Goal: Information Seeking & Learning: Find specific page/section

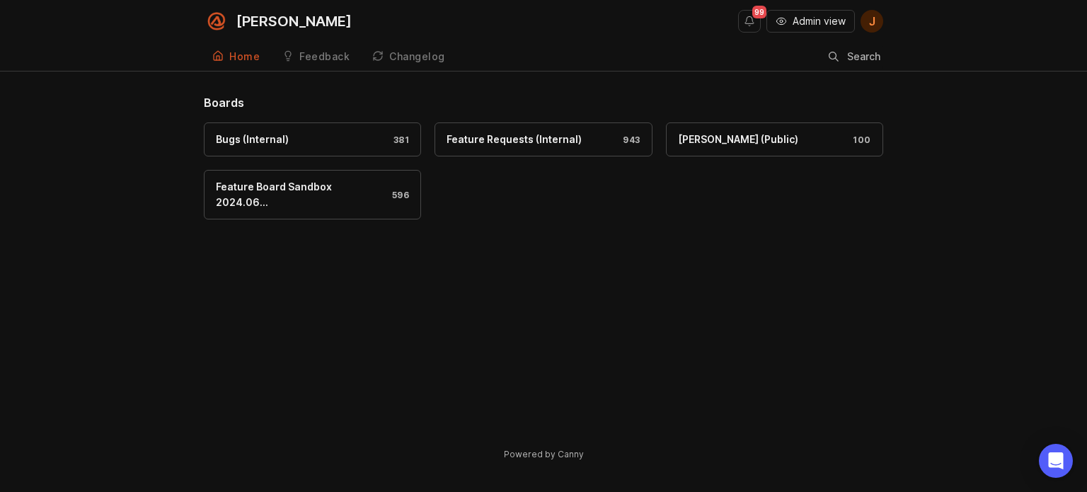
click at [818, 11] on button "Admin view" at bounding box center [811, 21] width 88 height 23
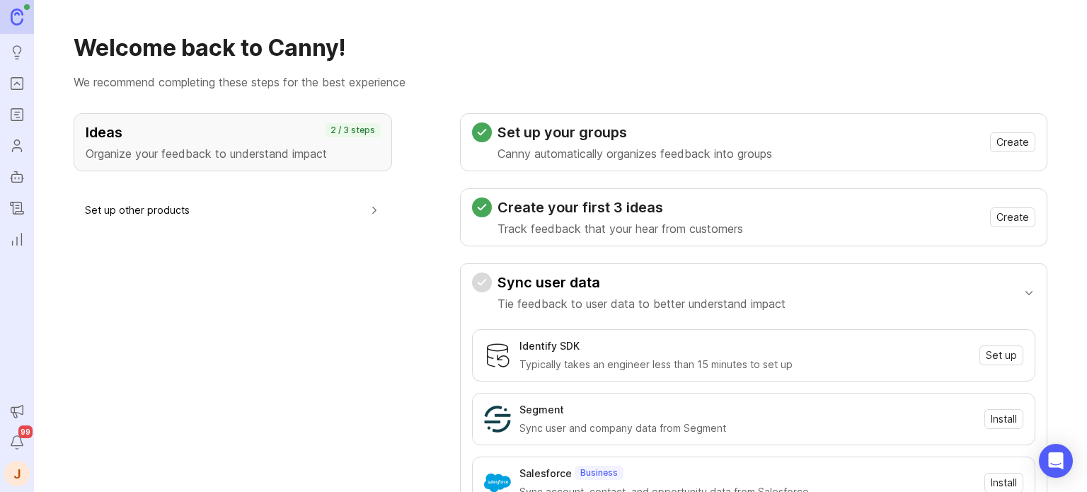
click at [18, 91] on icon "Portal" at bounding box center [17, 83] width 16 height 17
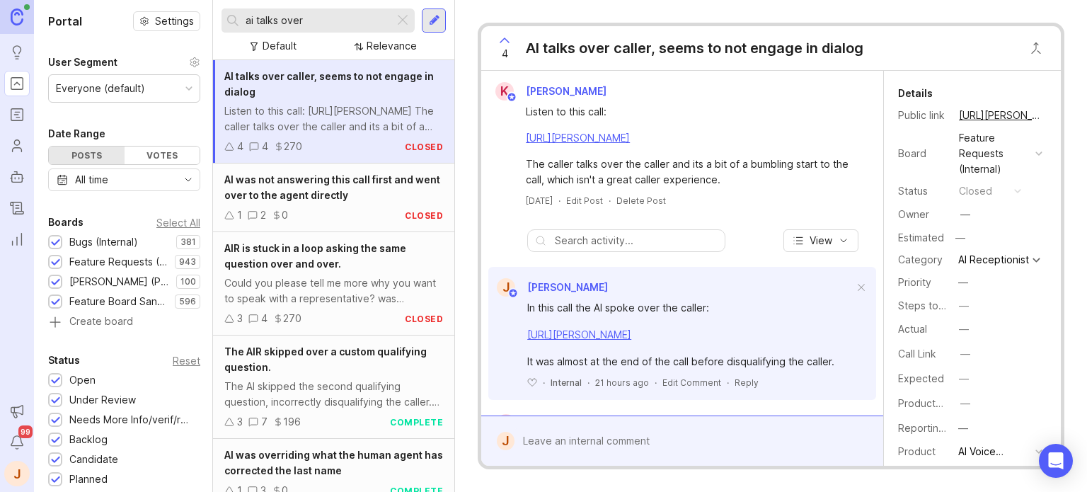
click at [408, 19] on div at bounding box center [402, 20] width 17 height 18
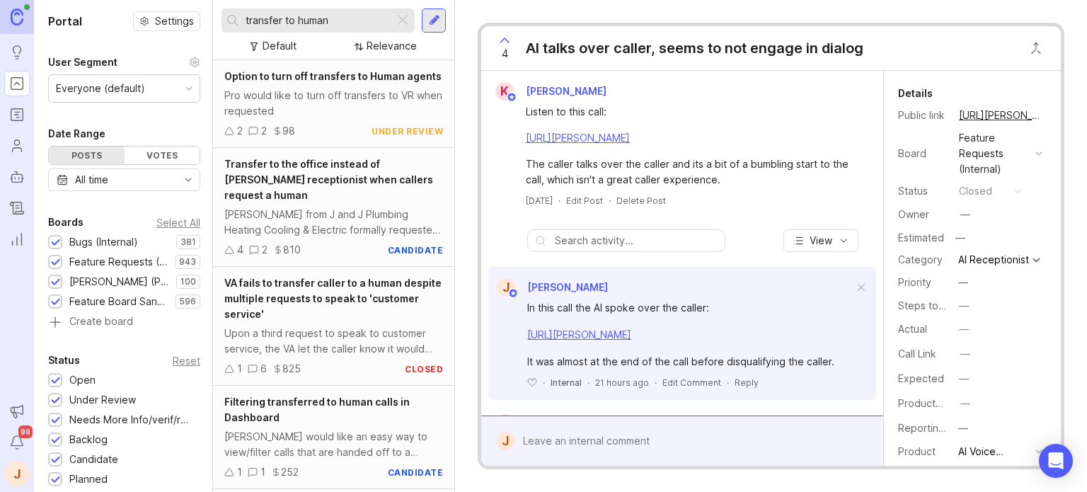
click at [311, 84] on div "Option to turn off transfers to Human agents" at bounding box center [333, 77] width 219 height 16
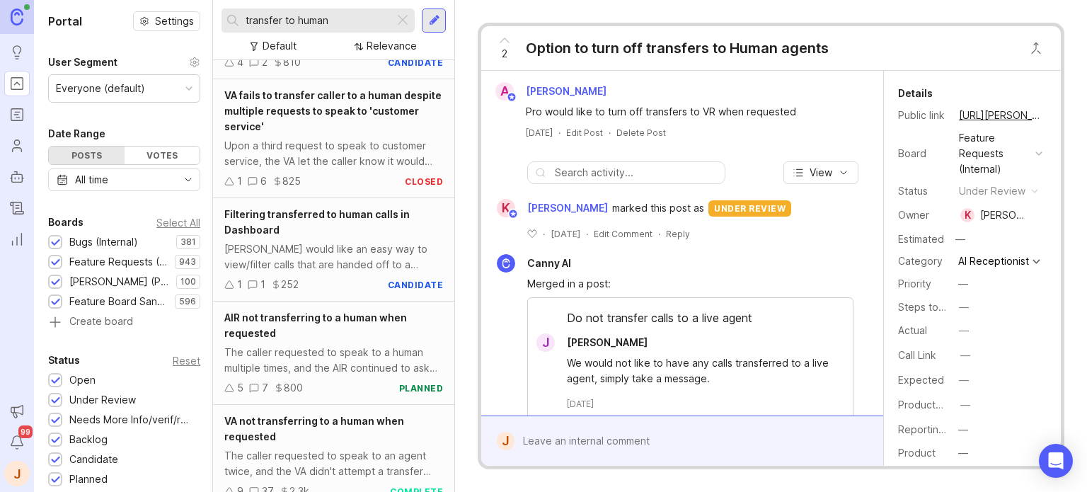
scroll to position [212, 0]
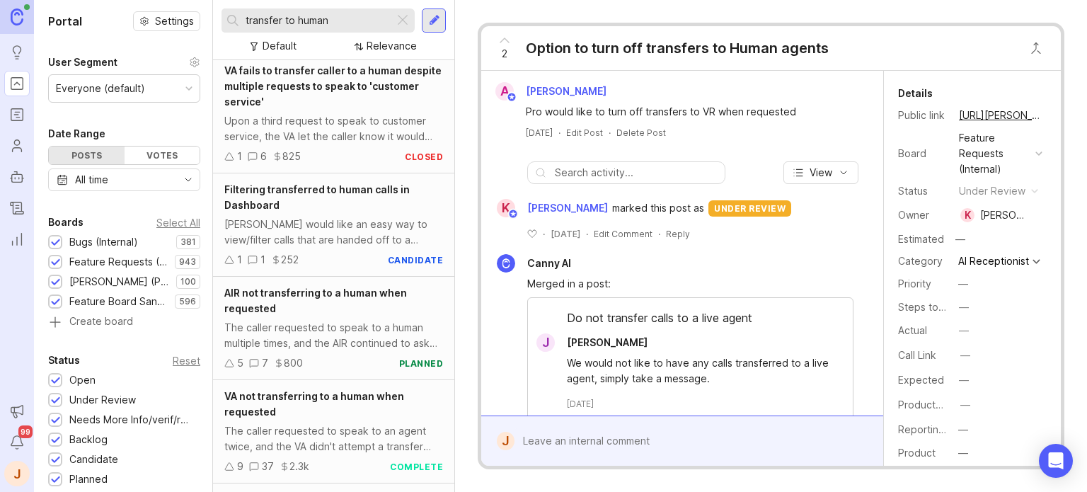
click at [324, 291] on span "AIR not transferring to a human when requested" at bounding box center [315, 301] width 183 height 28
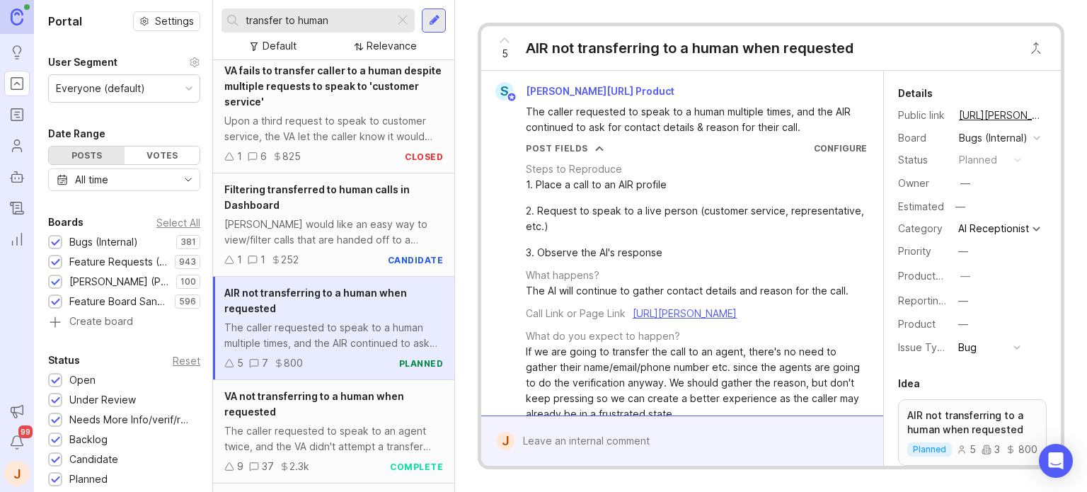
click at [372, 25] on input "transfer to human" at bounding box center [317, 21] width 143 height 16
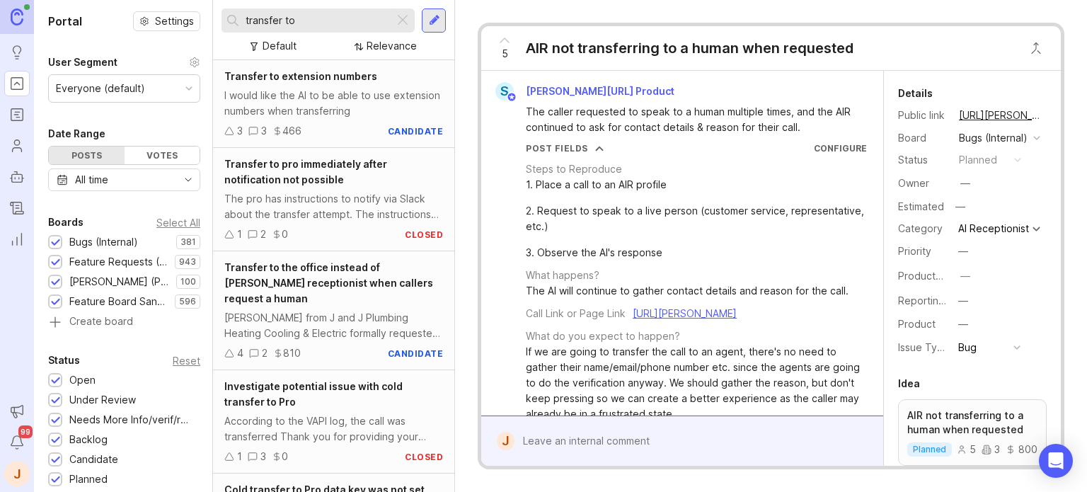
type input "transfer to"
click at [331, 110] on div "I would like the AI to be able to use extension numbers when transferring" at bounding box center [333, 103] width 219 height 31
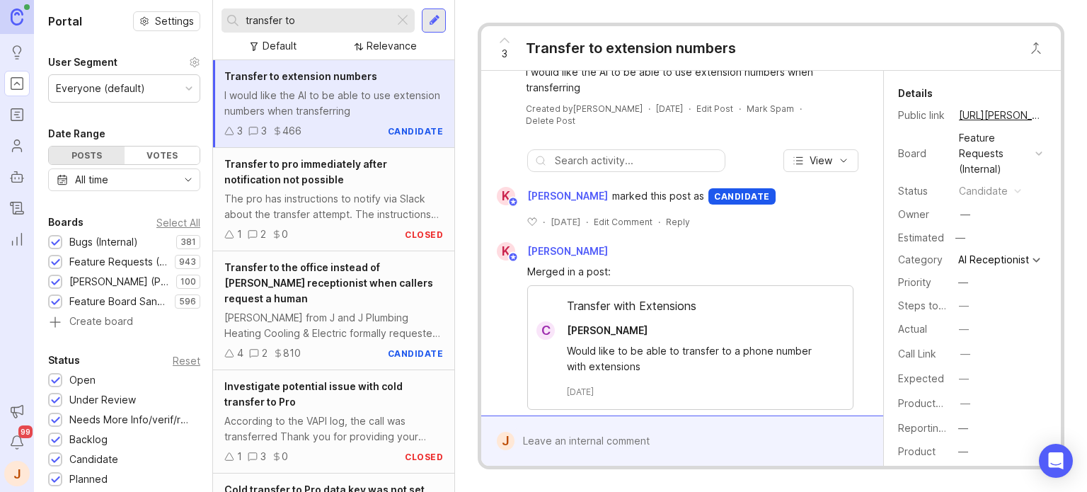
scroll to position [74, 0]
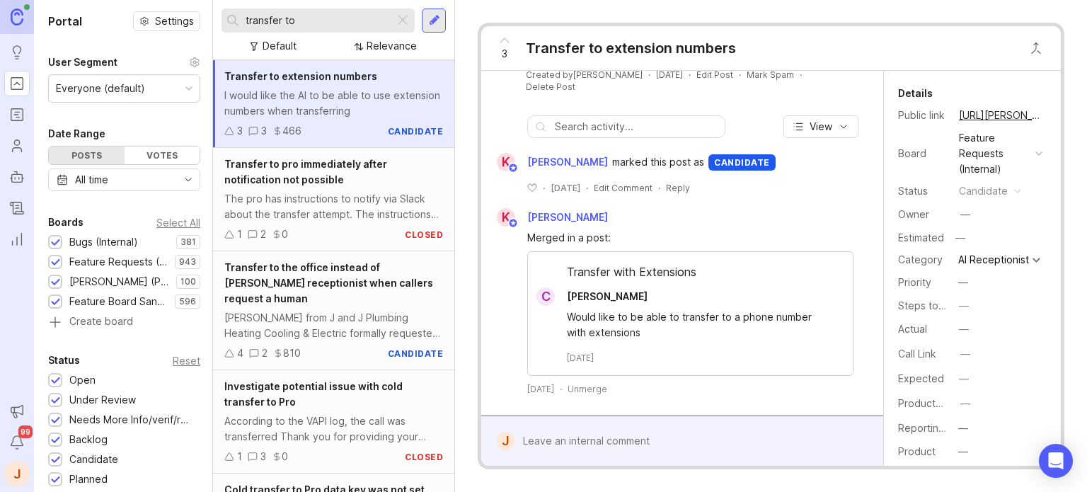
click at [572, 445] on div at bounding box center [693, 441] width 356 height 27
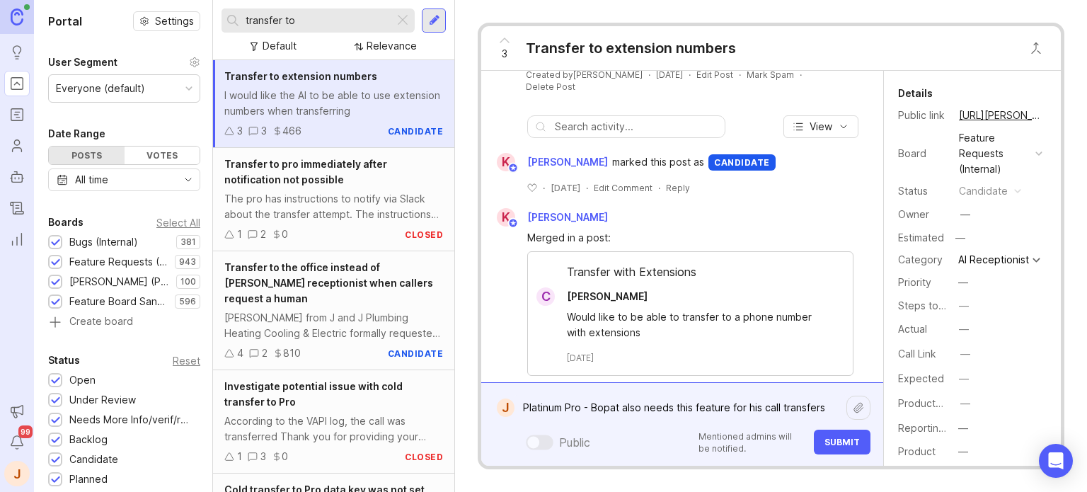
click at [624, 407] on textarea "Platinum Pro - Bopat also needs this feature for his call transfers" at bounding box center [681, 407] width 332 height 27
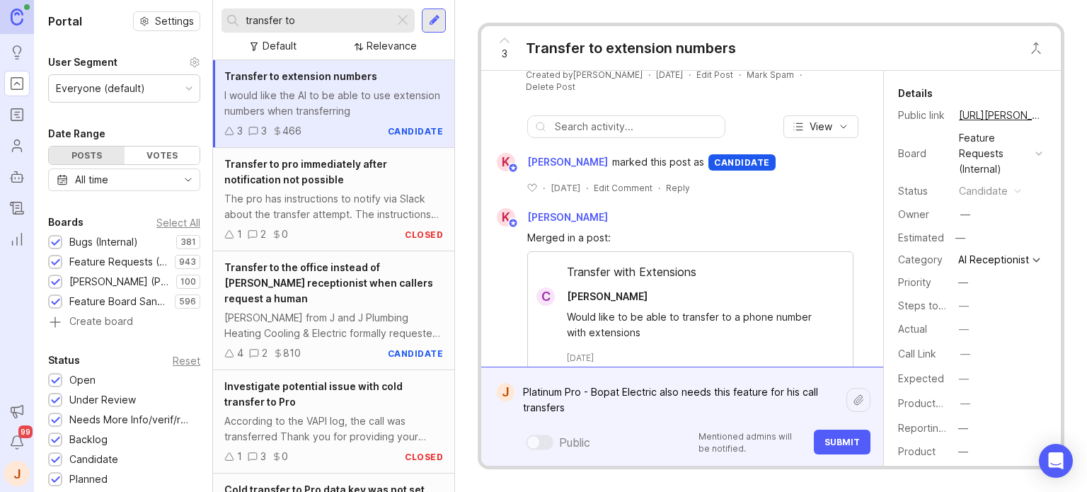
type textarea "Platinum Pro - Bopat Electric also needs this feature for his call transfers"
click at [827, 438] on span "Submit" at bounding box center [842, 442] width 35 height 11
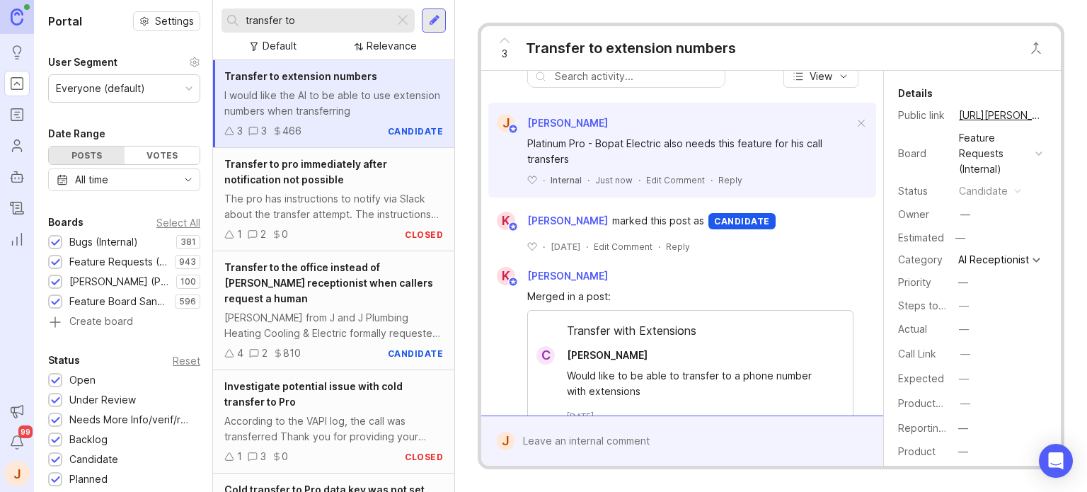
scroll to position [144, 0]
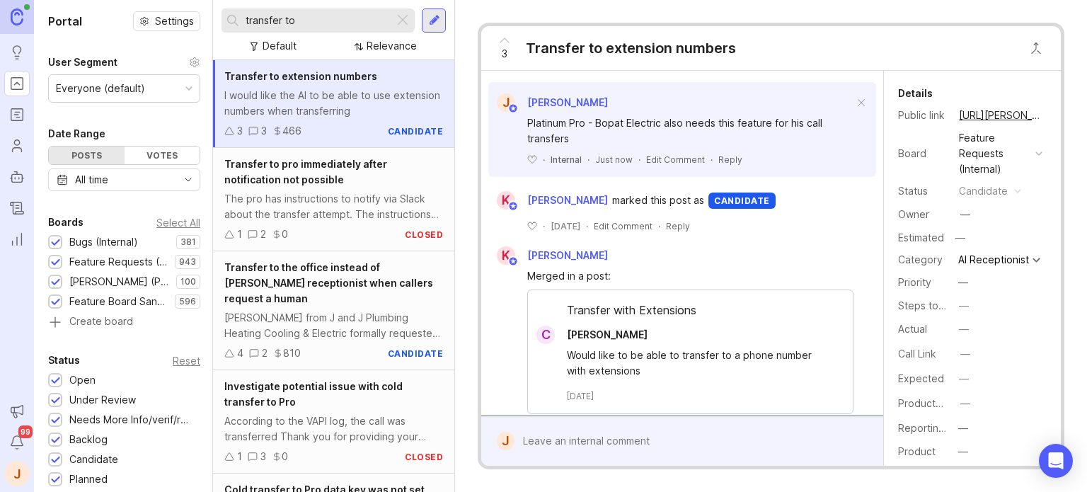
click at [348, 25] on input "transfer to" at bounding box center [317, 21] width 143 height 16
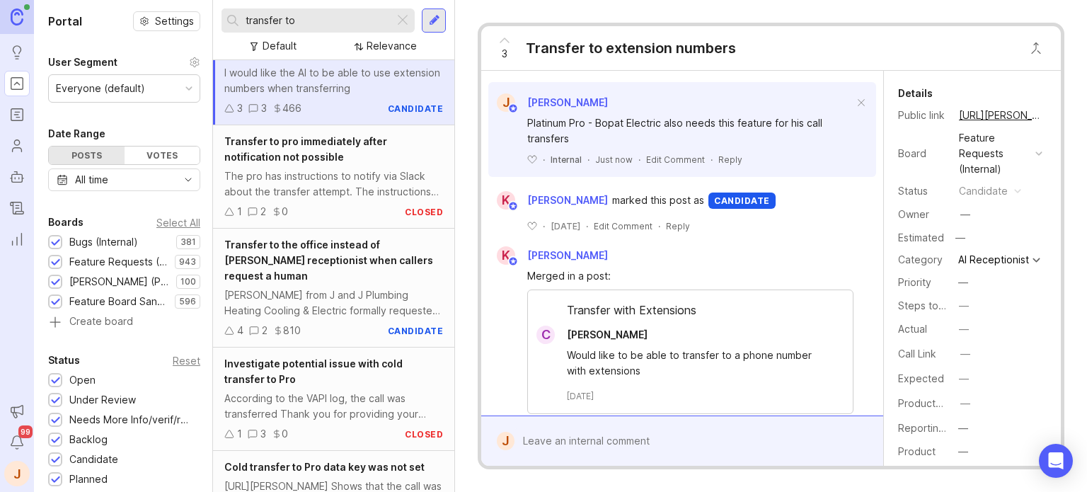
scroll to position [0, 0]
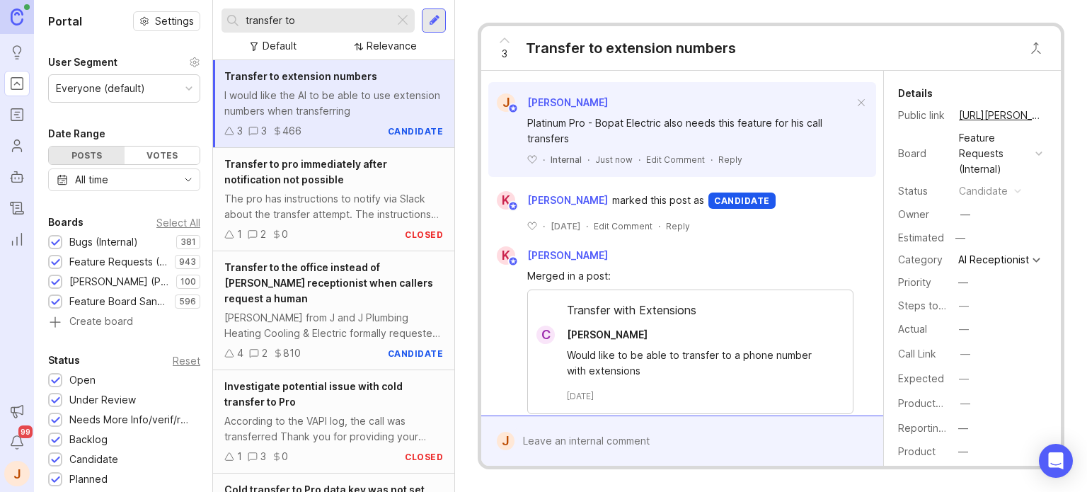
type input "transfer"
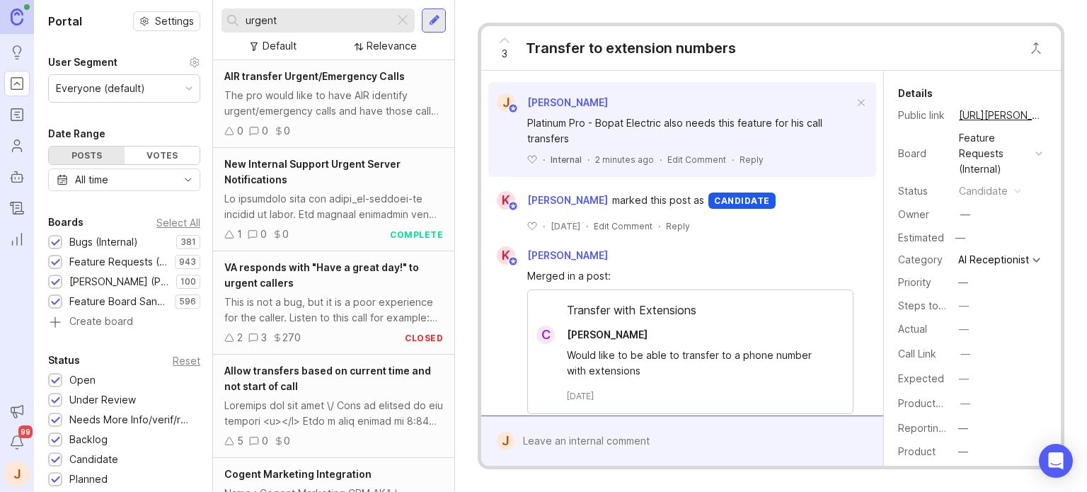
type input "urgent"
click at [338, 109] on div "The pro would like to have AIR identify urgent/emergency calls and have those c…" at bounding box center [333, 103] width 219 height 31
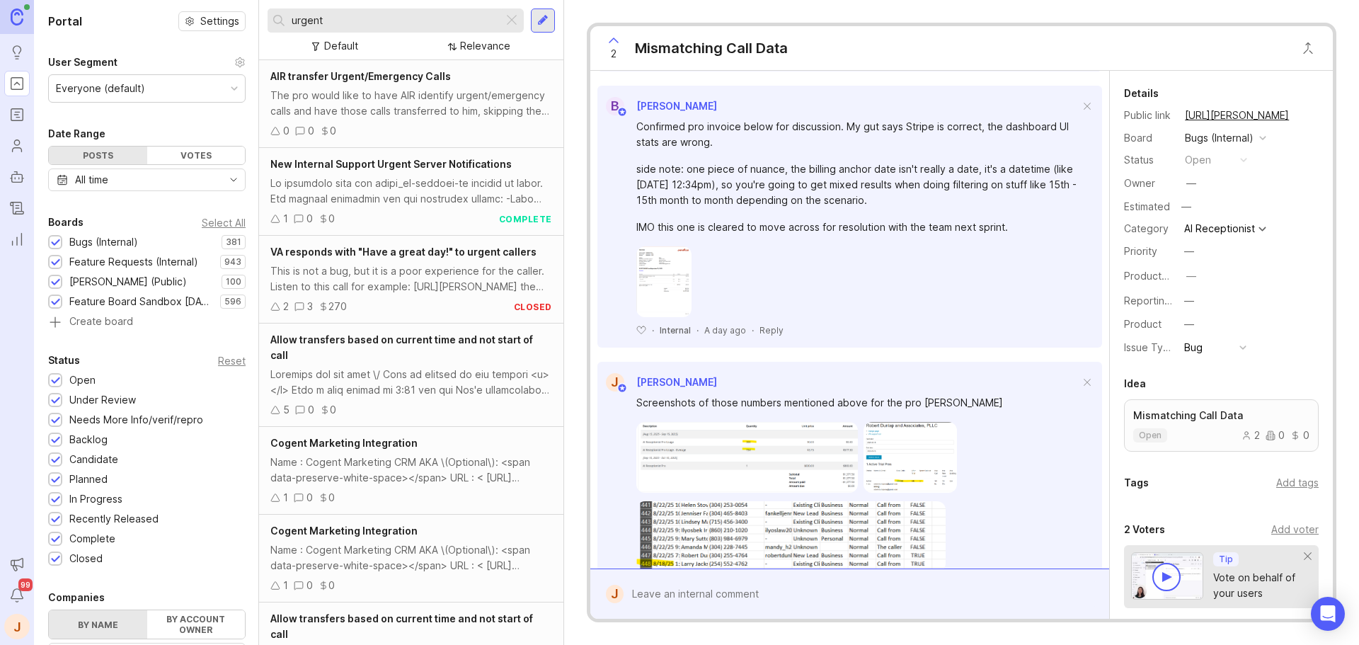
scroll to position [1143, 0]
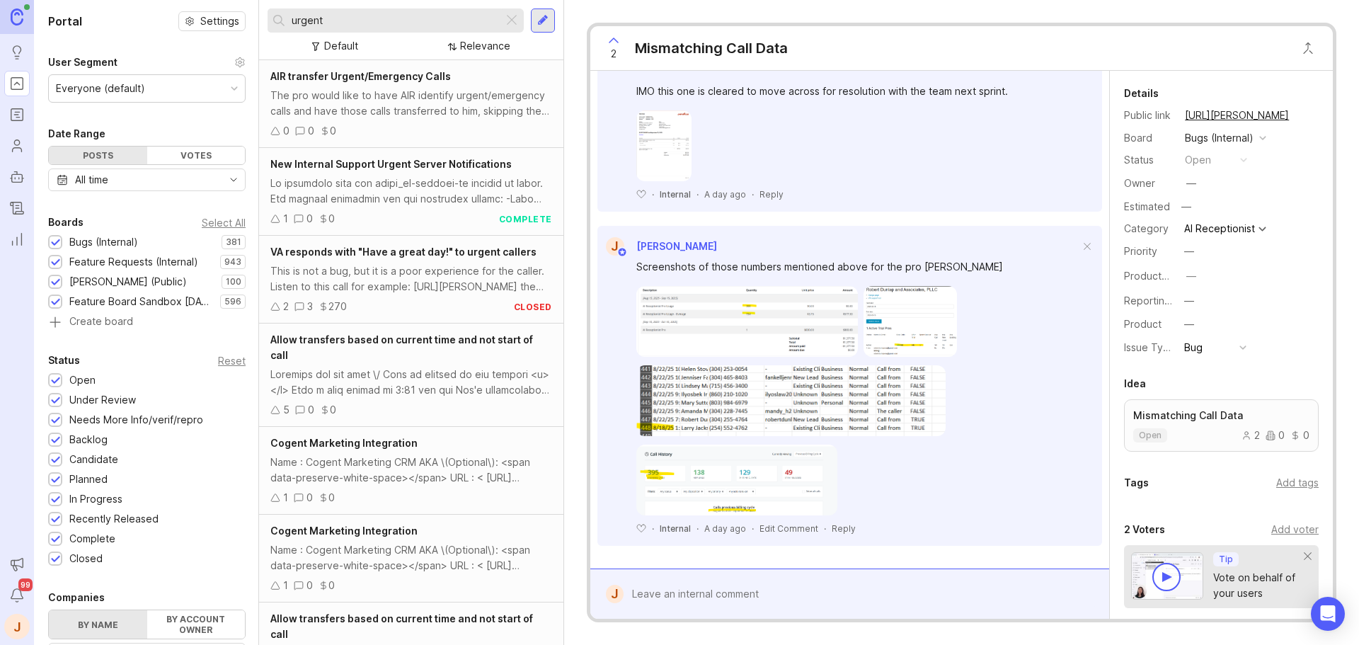
click at [733, 302] on img at bounding box center [747, 321] width 222 height 71
click at [791, 460] on img at bounding box center [736, 480] width 201 height 71
click at [736, 343] on img at bounding box center [747, 321] width 222 height 71
click at [764, 418] on img at bounding box center [791, 400] width 310 height 71
click at [891, 326] on img at bounding box center [910, 321] width 93 height 71
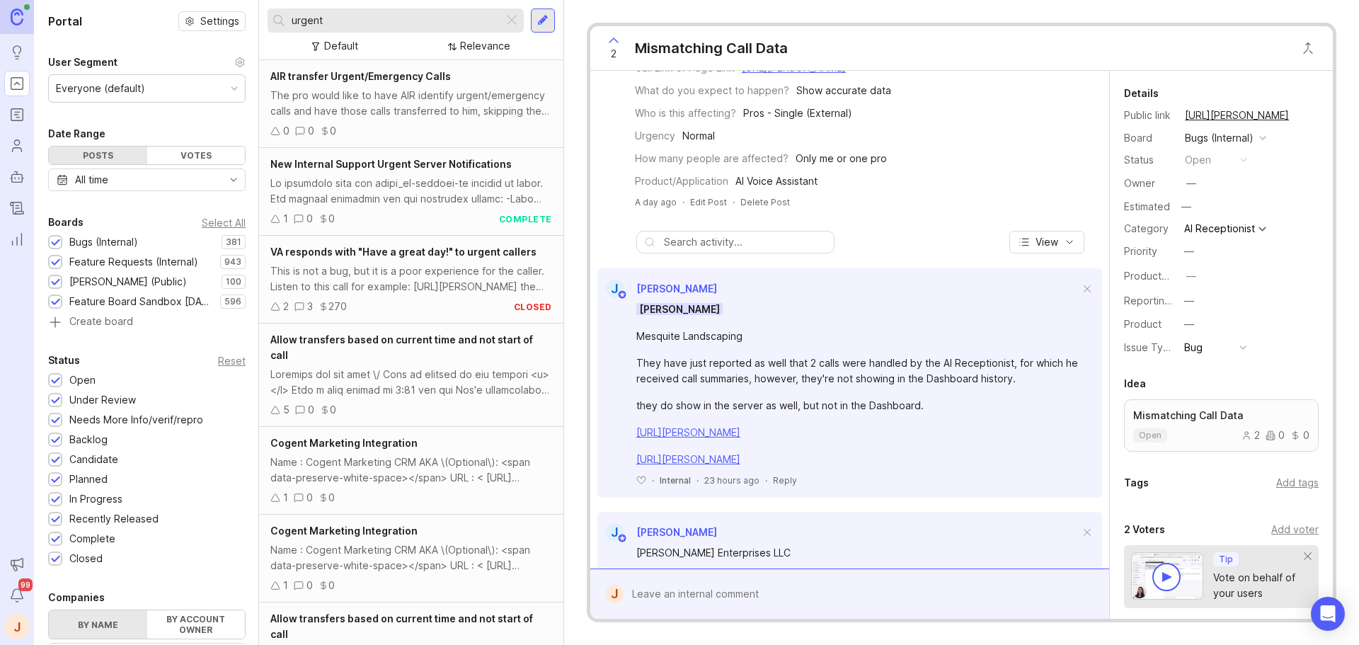
scroll to position [10, 0]
